Goal: Navigation & Orientation: Understand site structure

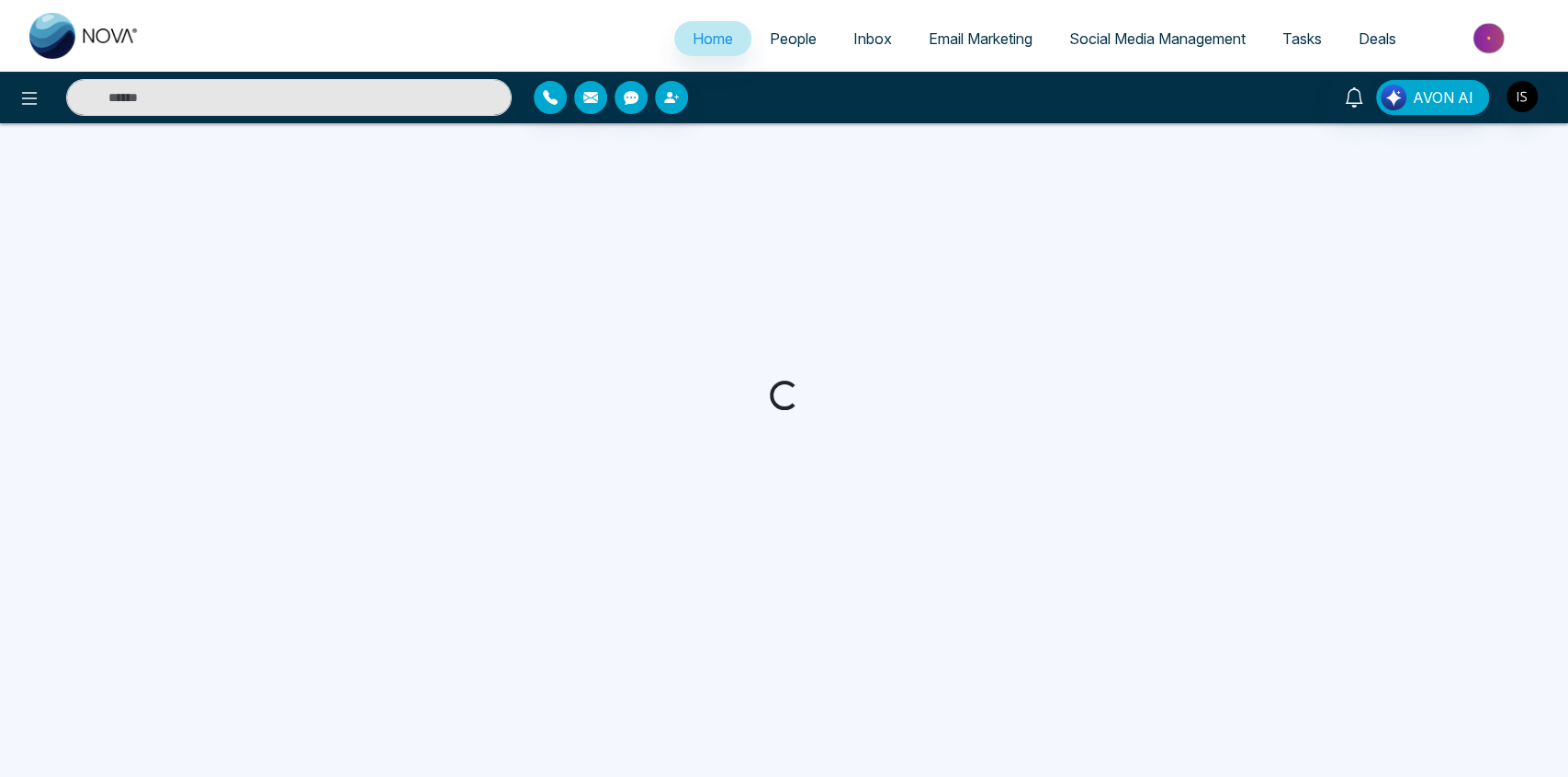
select select "*"
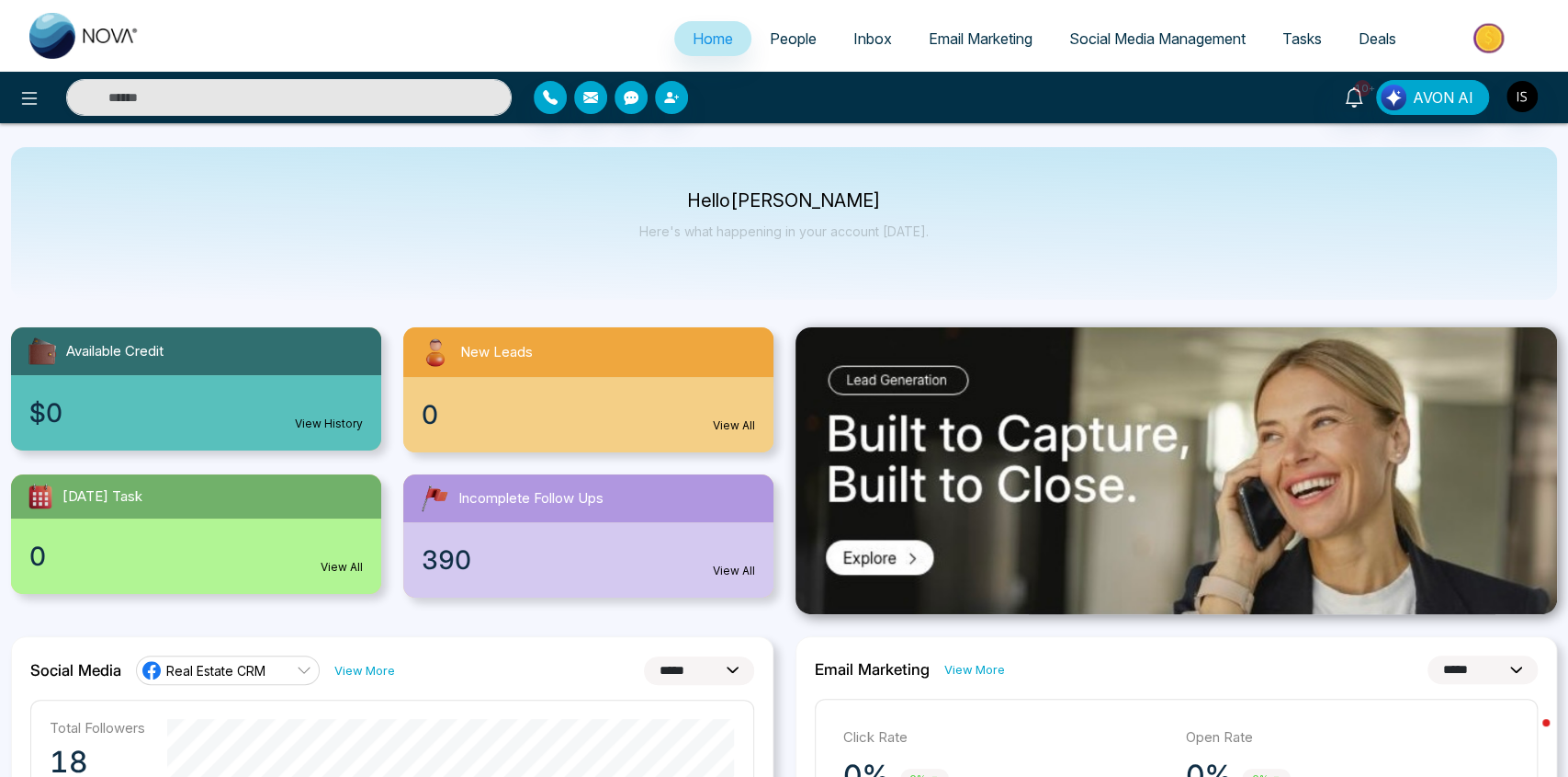
click at [792, 36] on span "People" at bounding box center [793, 39] width 47 height 18
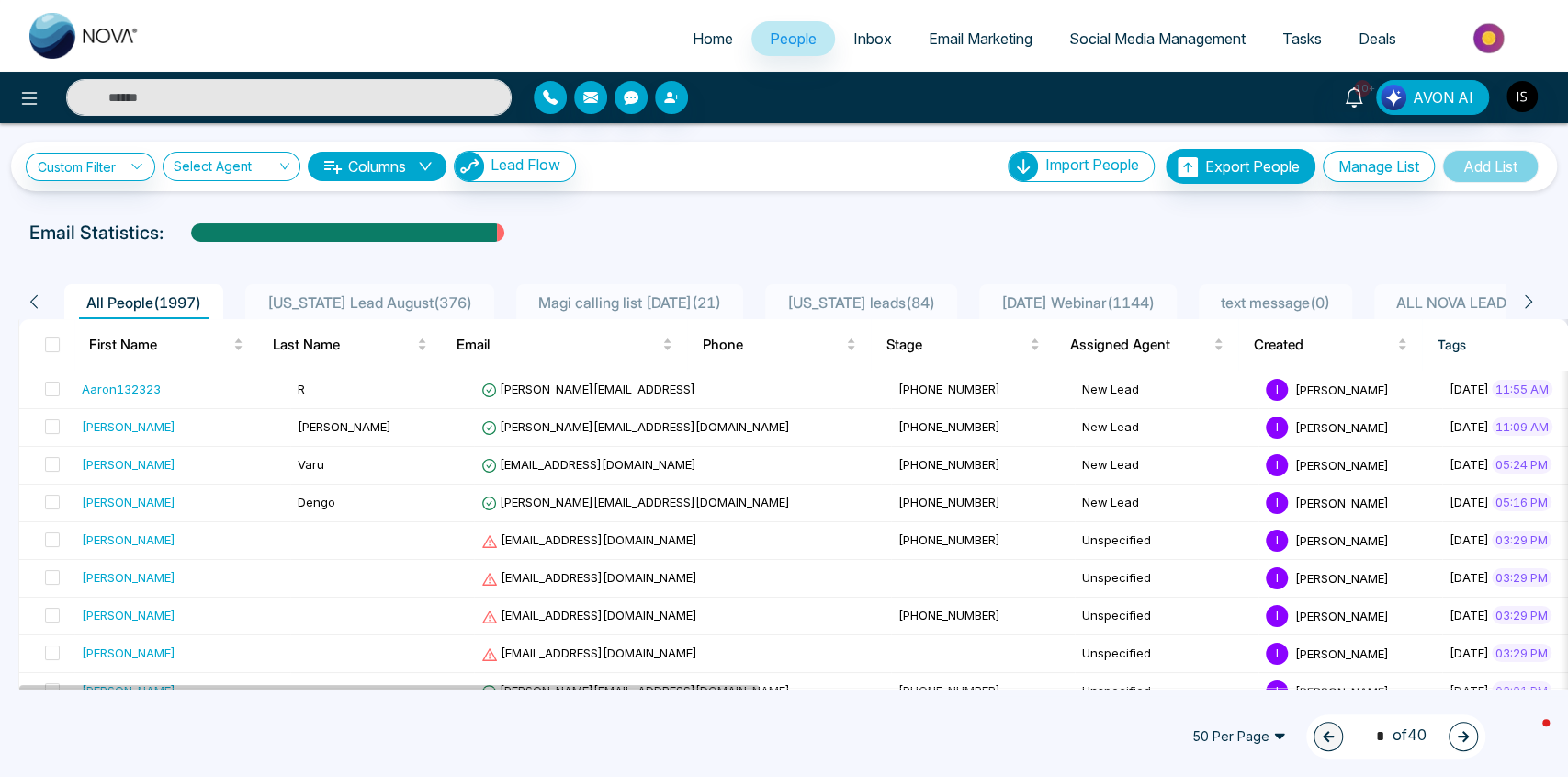
click at [868, 40] on span "Inbox" at bounding box center [873, 39] width 39 height 18
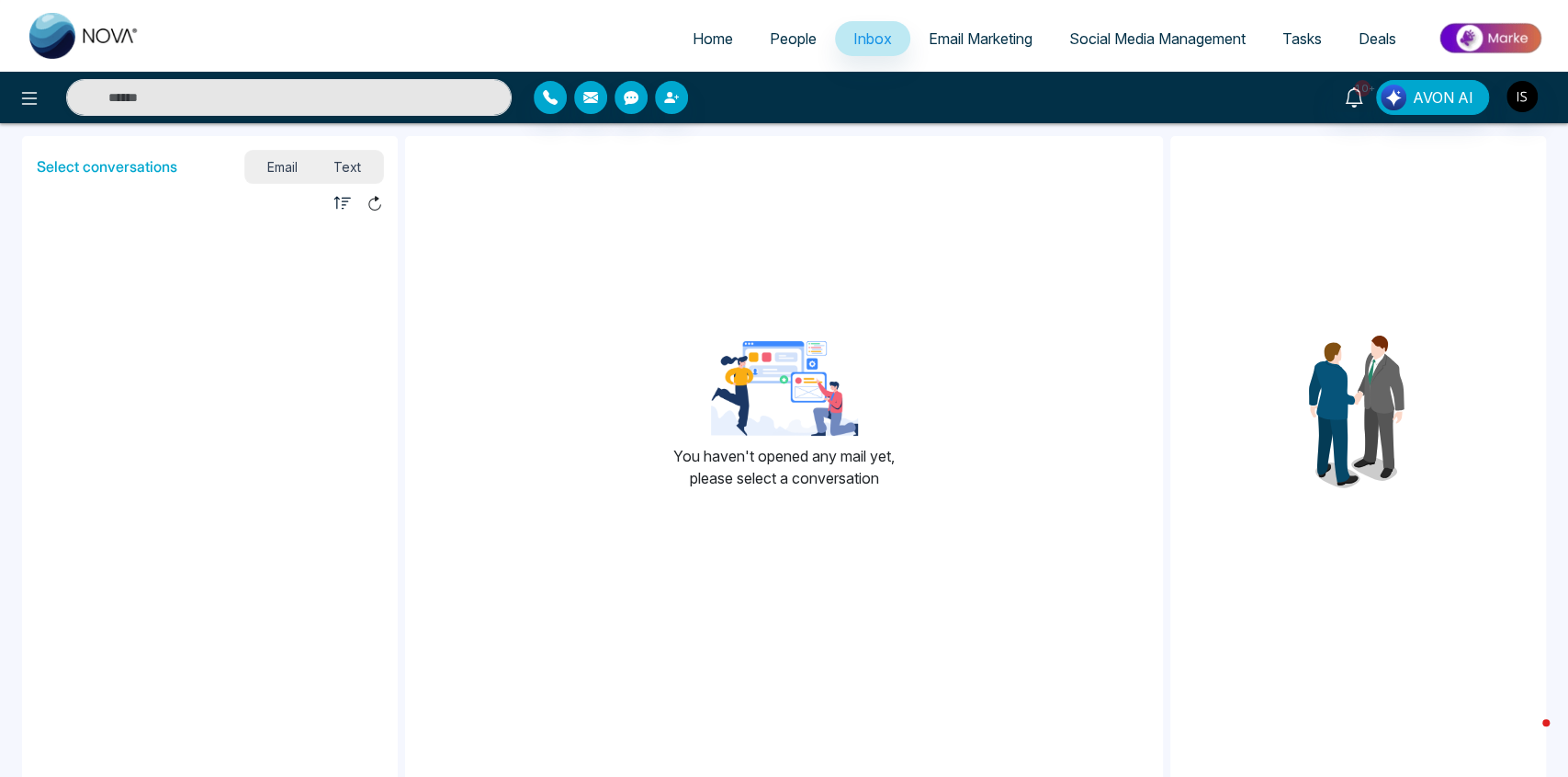
click at [932, 39] on span "Email Marketing" at bounding box center [981, 39] width 104 height 18
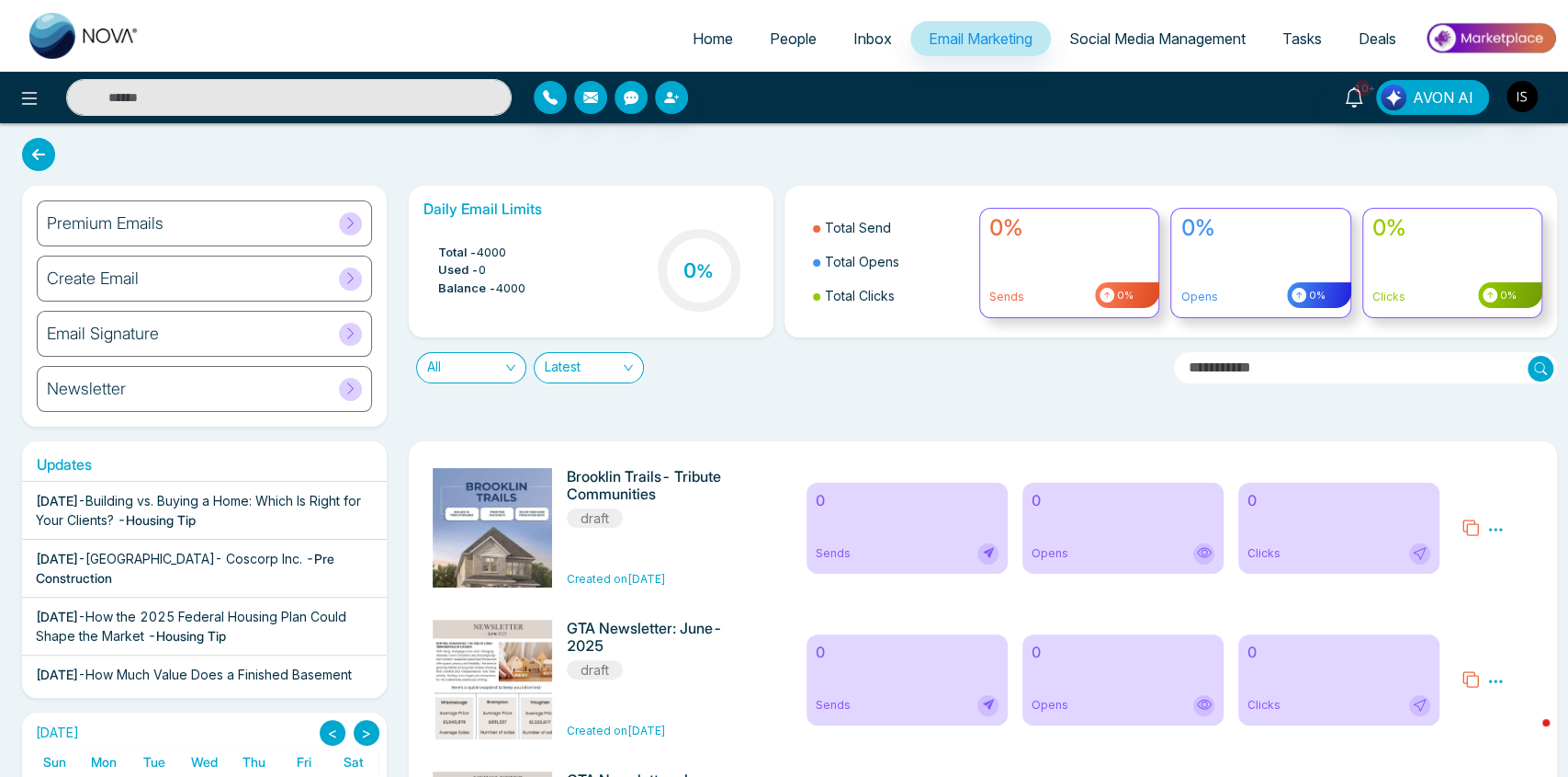
click at [1070, 36] on span "Social Media Management" at bounding box center [1157, 39] width 176 height 18
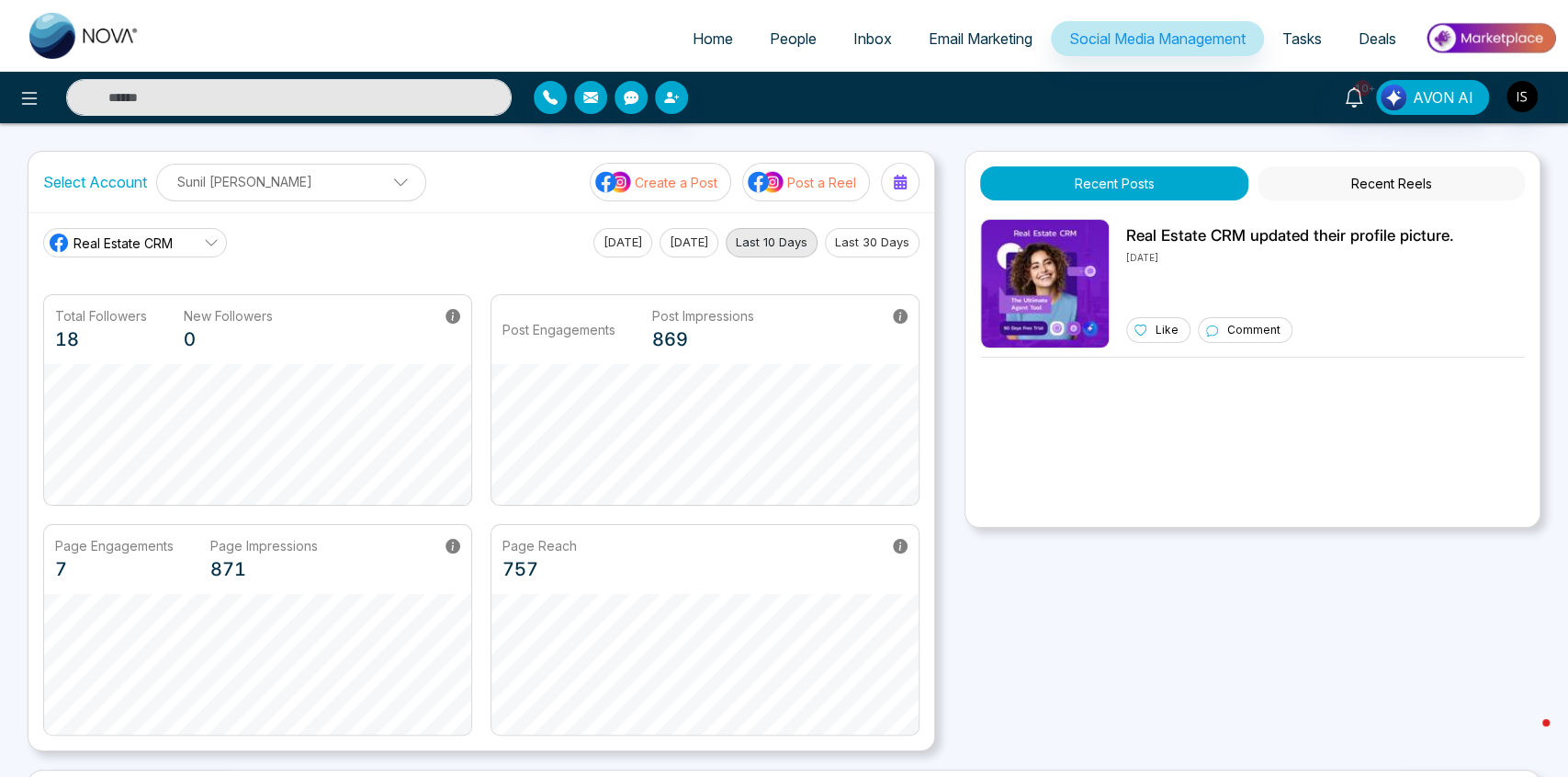
click at [1297, 32] on span "Tasks" at bounding box center [1302, 39] width 40 height 18
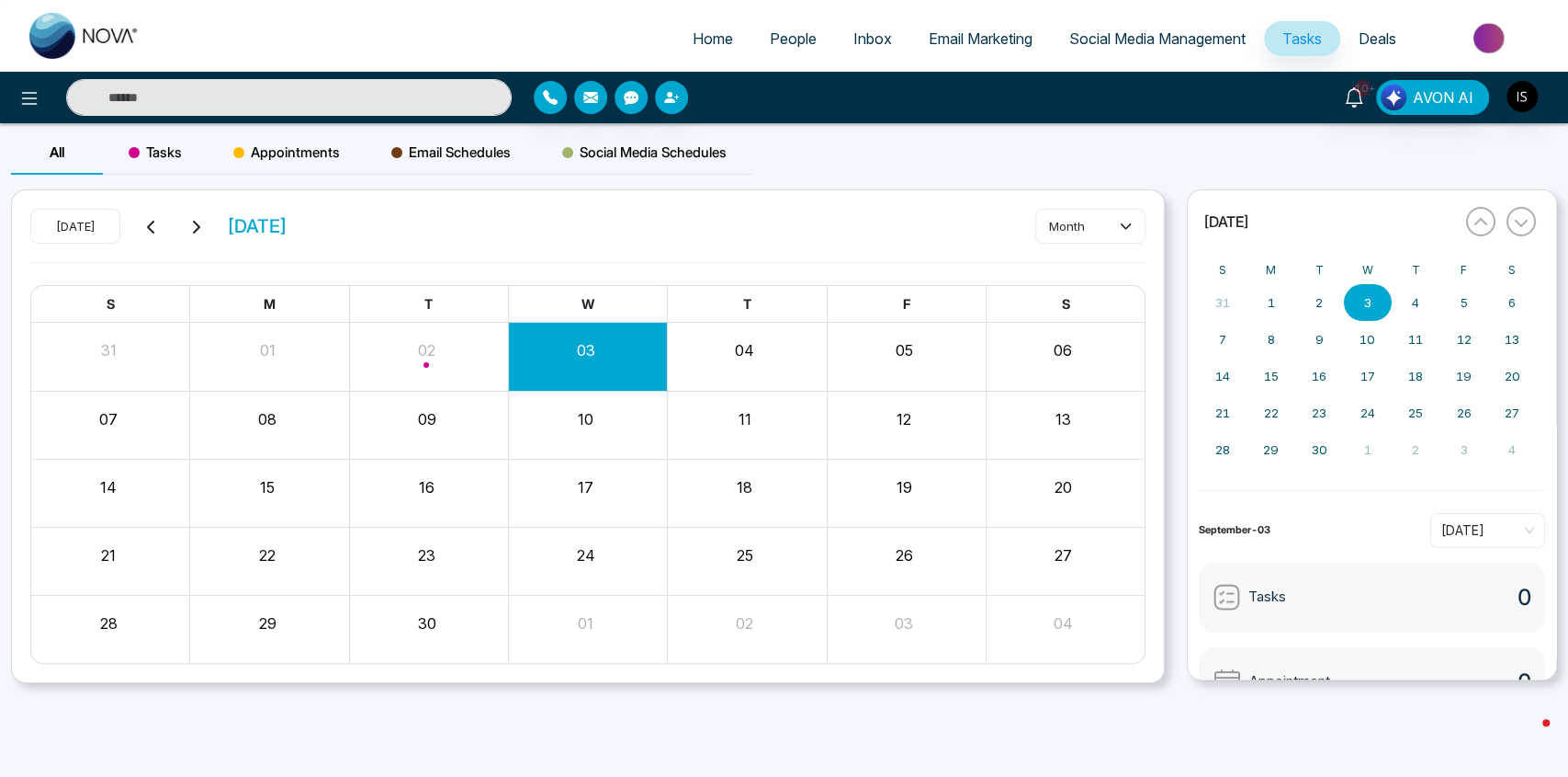
click at [1381, 40] on span "Deals" at bounding box center [1377, 39] width 38 height 18
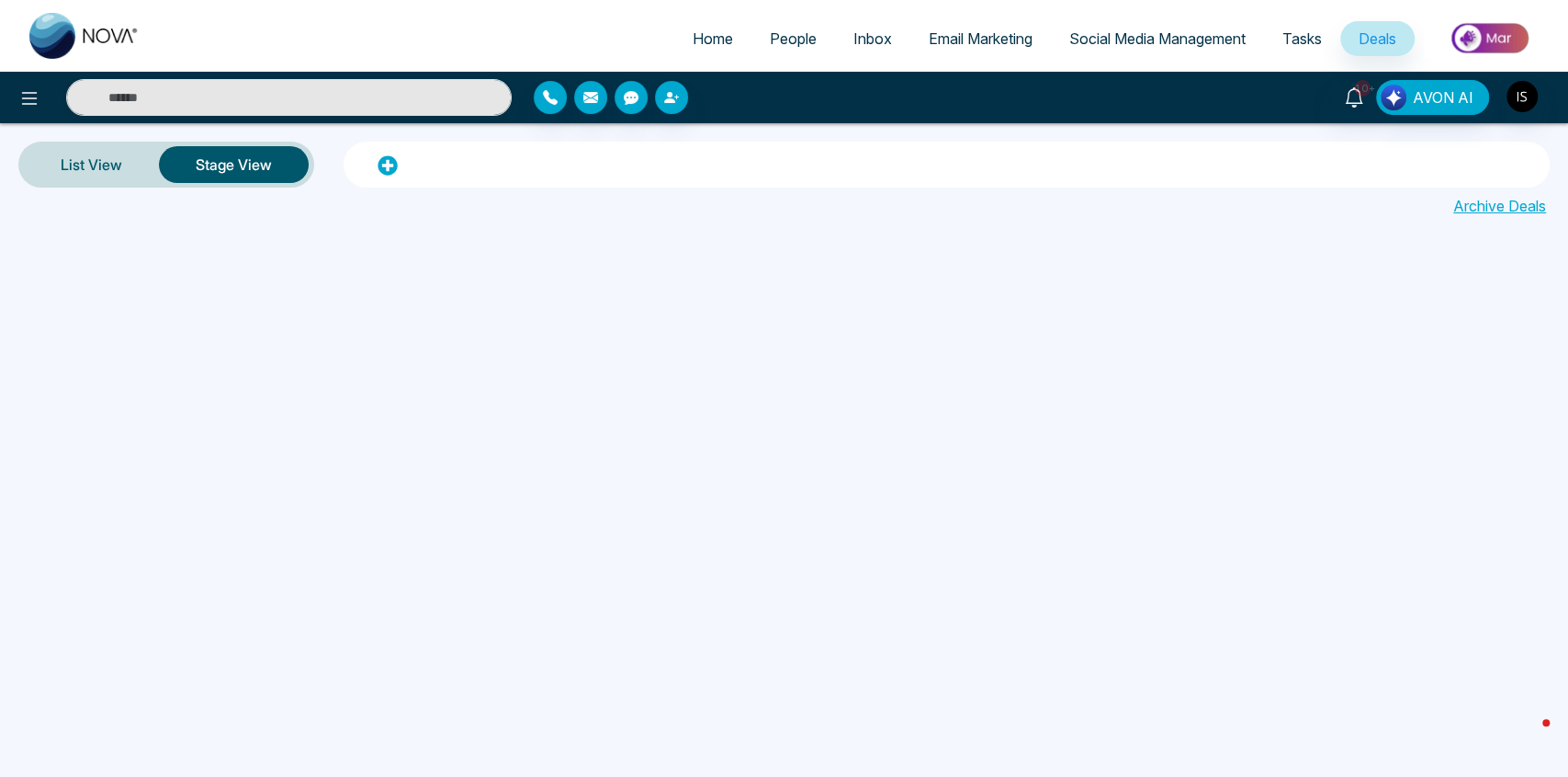
click at [789, 38] on span "People" at bounding box center [793, 39] width 47 height 18
